Goal: Transaction & Acquisition: Purchase product/service

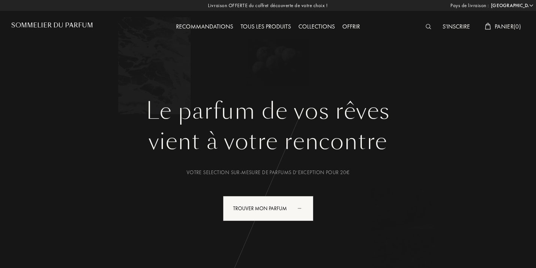
select select "FR"
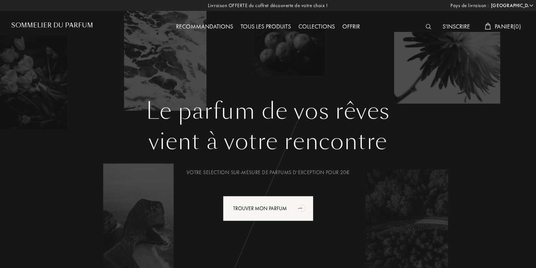
click at [427, 29] on img at bounding box center [429, 26] width 6 height 5
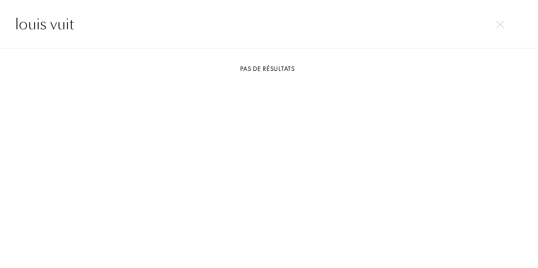
type input "louis vuit"
click at [500, 27] on img at bounding box center [501, 25] width 8 height 8
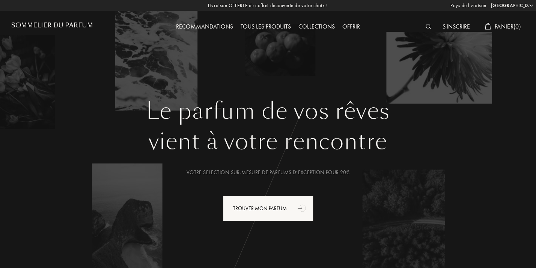
click at [278, 24] on div "Tous les produits" at bounding box center [266, 27] width 58 height 10
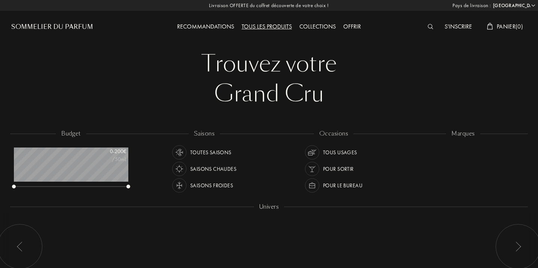
select select "FR"
